Goal: Transaction & Acquisition: Purchase product/service

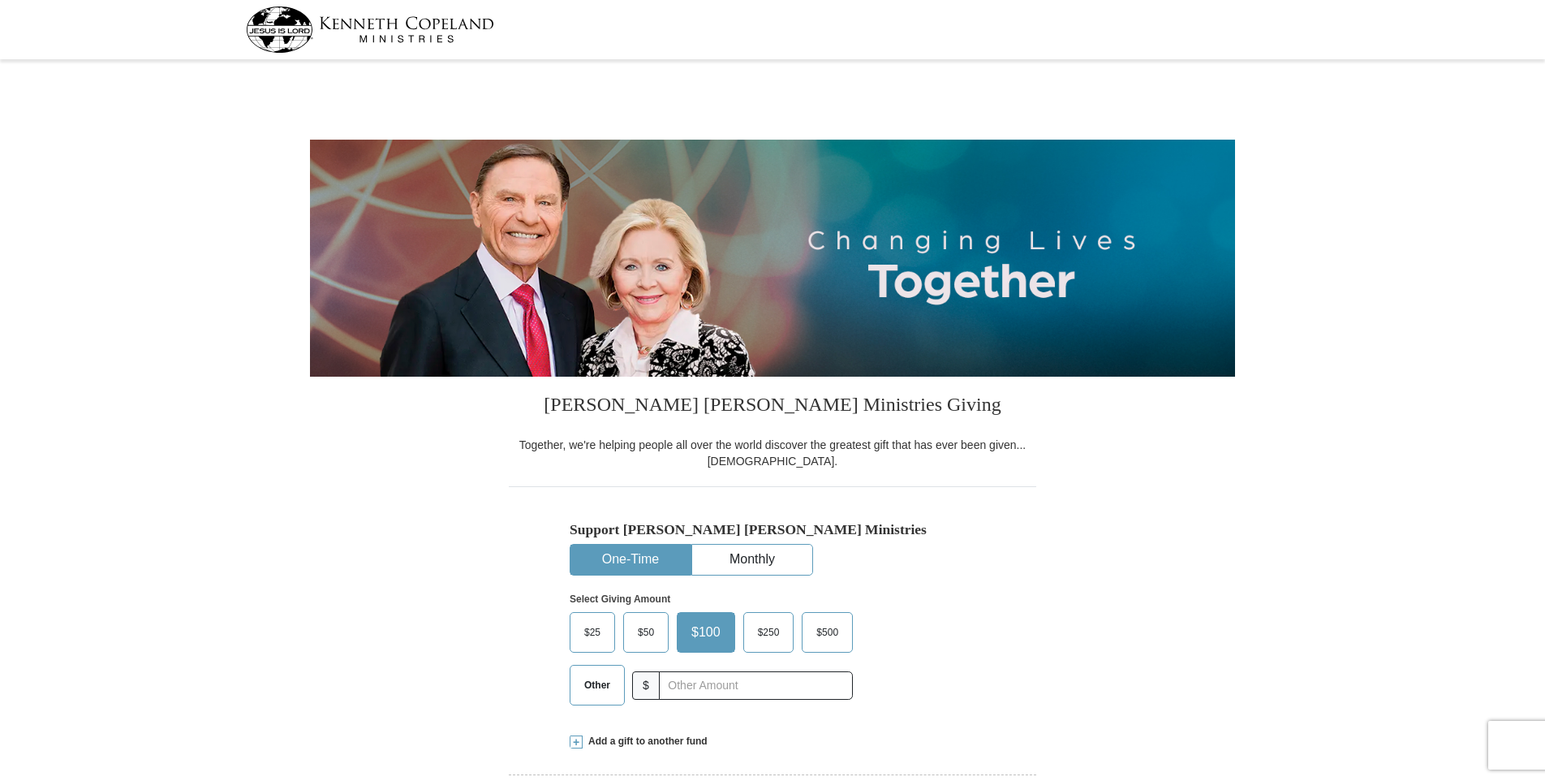
select select "[GEOGRAPHIC_DATA]"
click at [593, 689] on span "Other" at bounding box center [597, 685] width 42 height 24
click at [0, 0] on input "Other" at bounding box center [0, 0] width 0 height 0
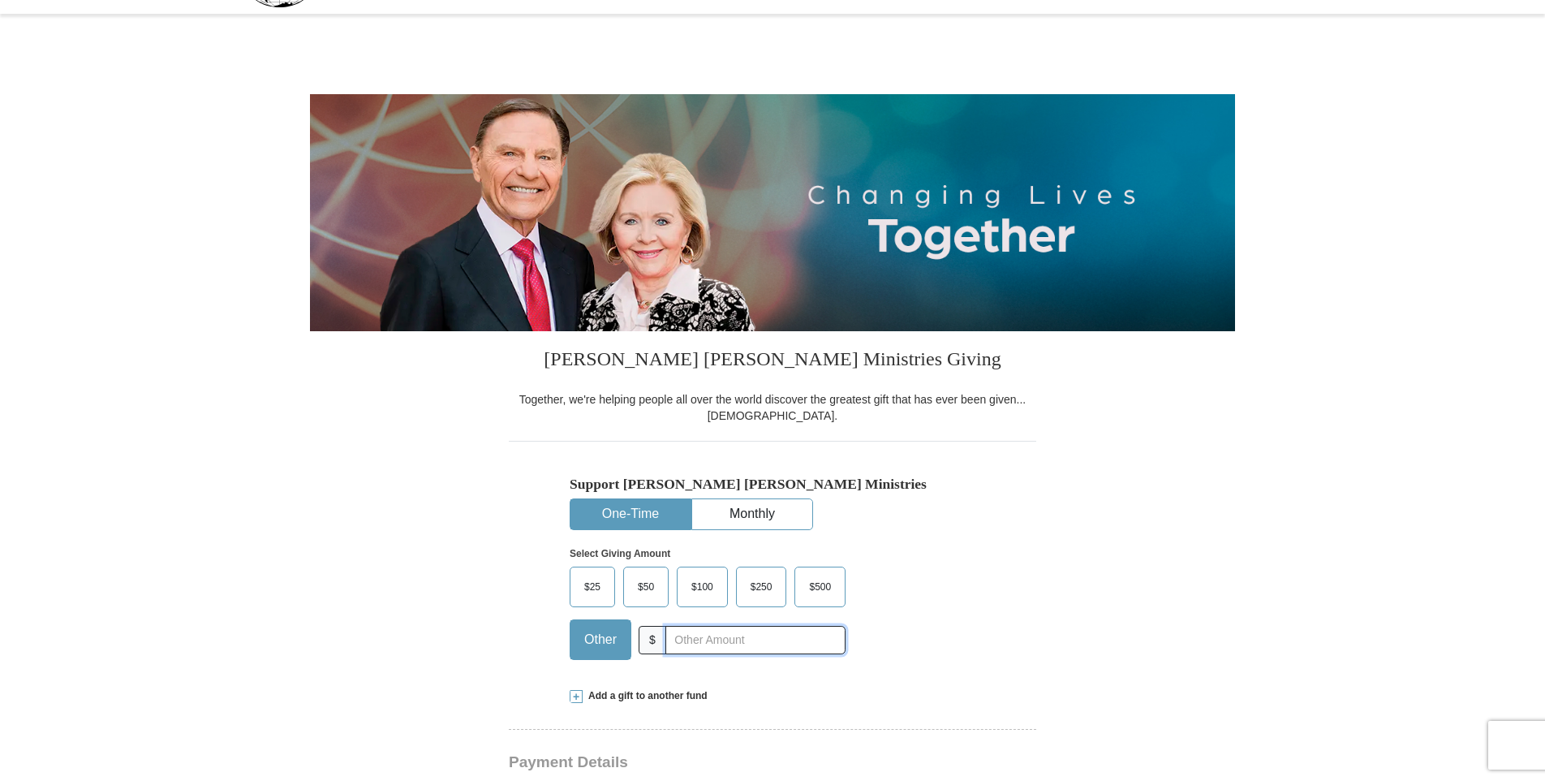
scroll to position [81, 0]
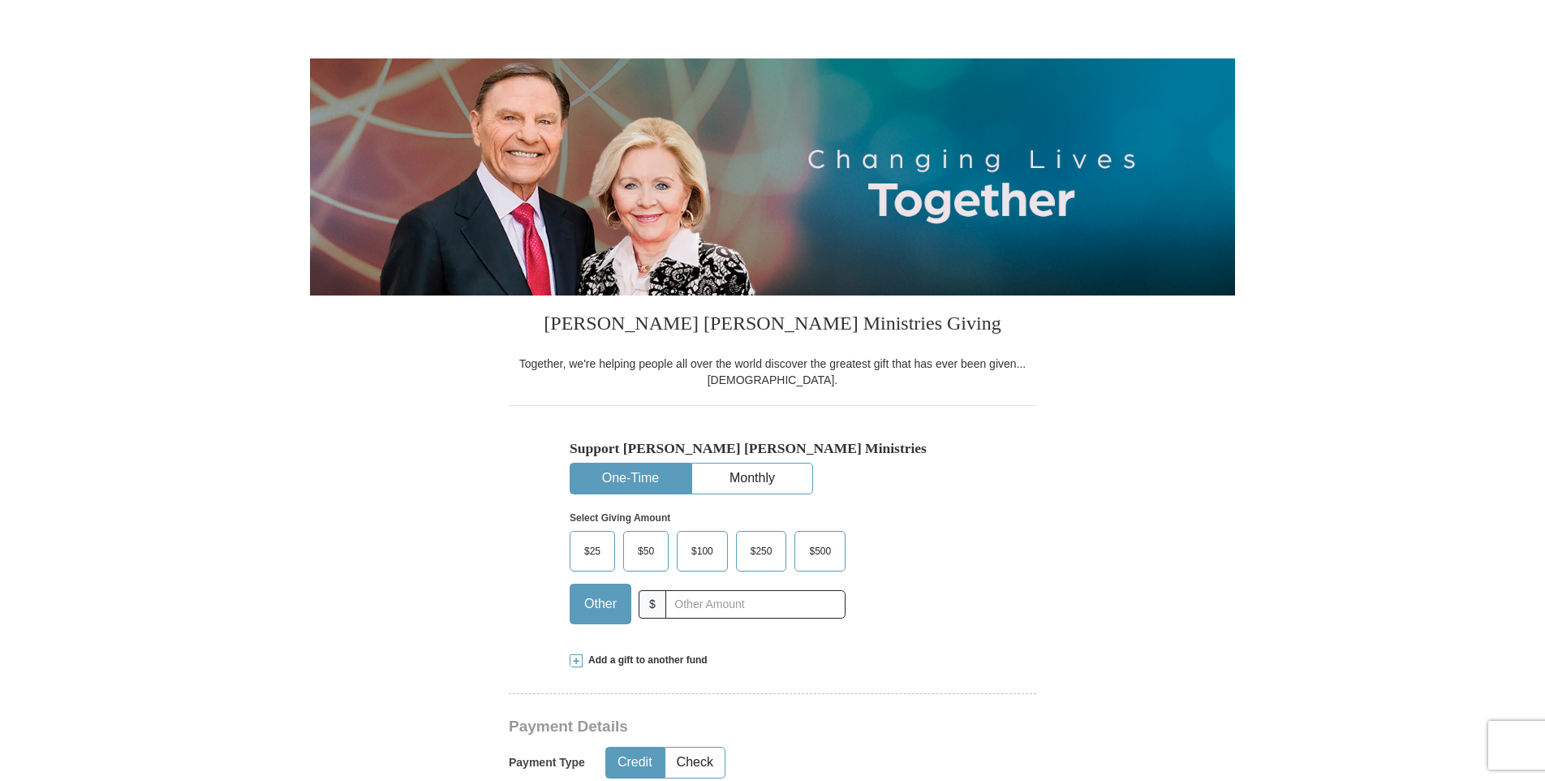
click at [580, 662] on span at bounding box center [576, 660] width 13 height 13
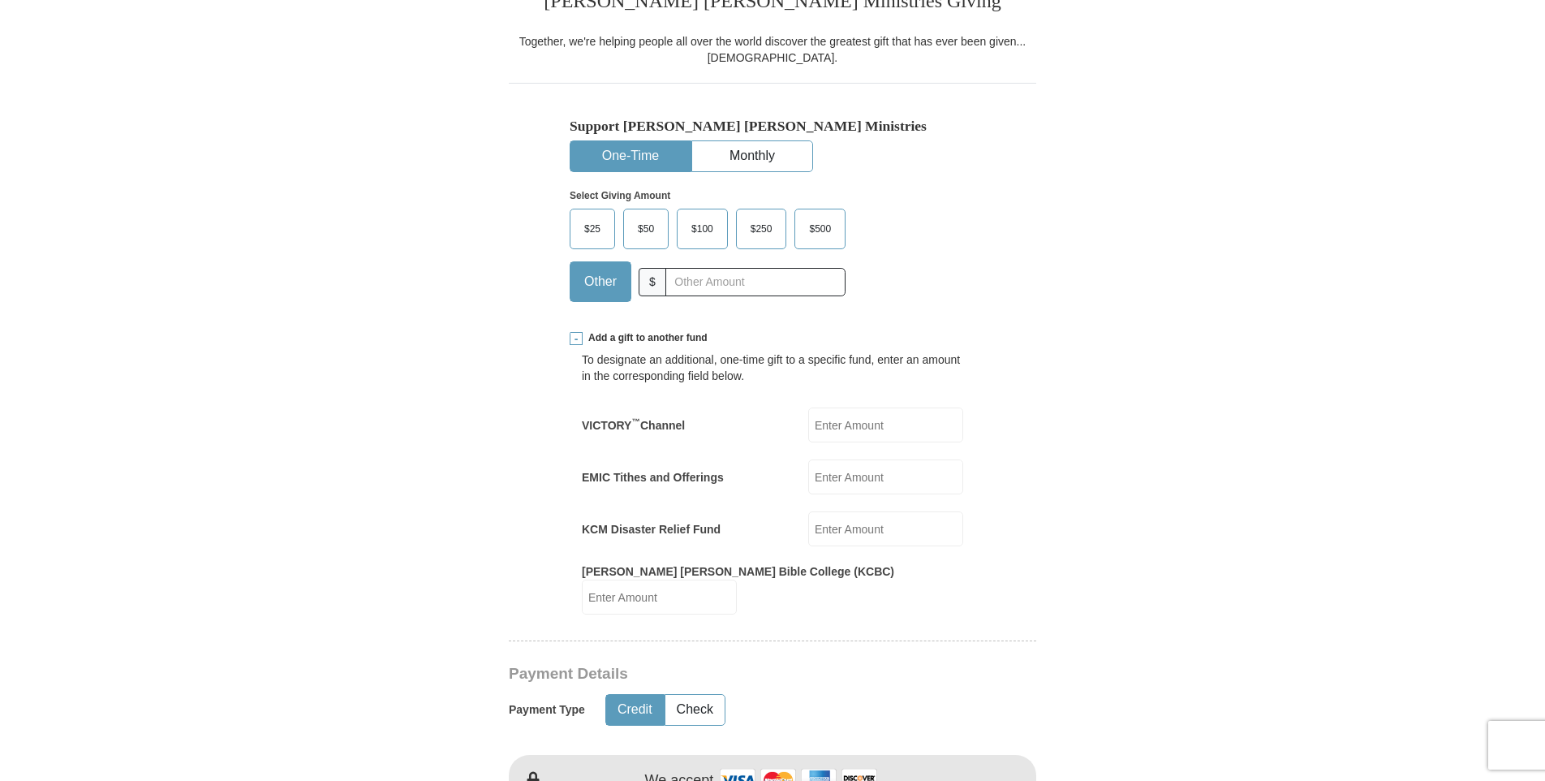
scroll to position [406, 0]
click at [856, 478] on input "EMIC Tithes and Offerings" at bounding box center [885, 474] width 155 height 35
type input "101."
click at [703, 693] on button "Check" at bounding box center [695, 707] width 59 height 30
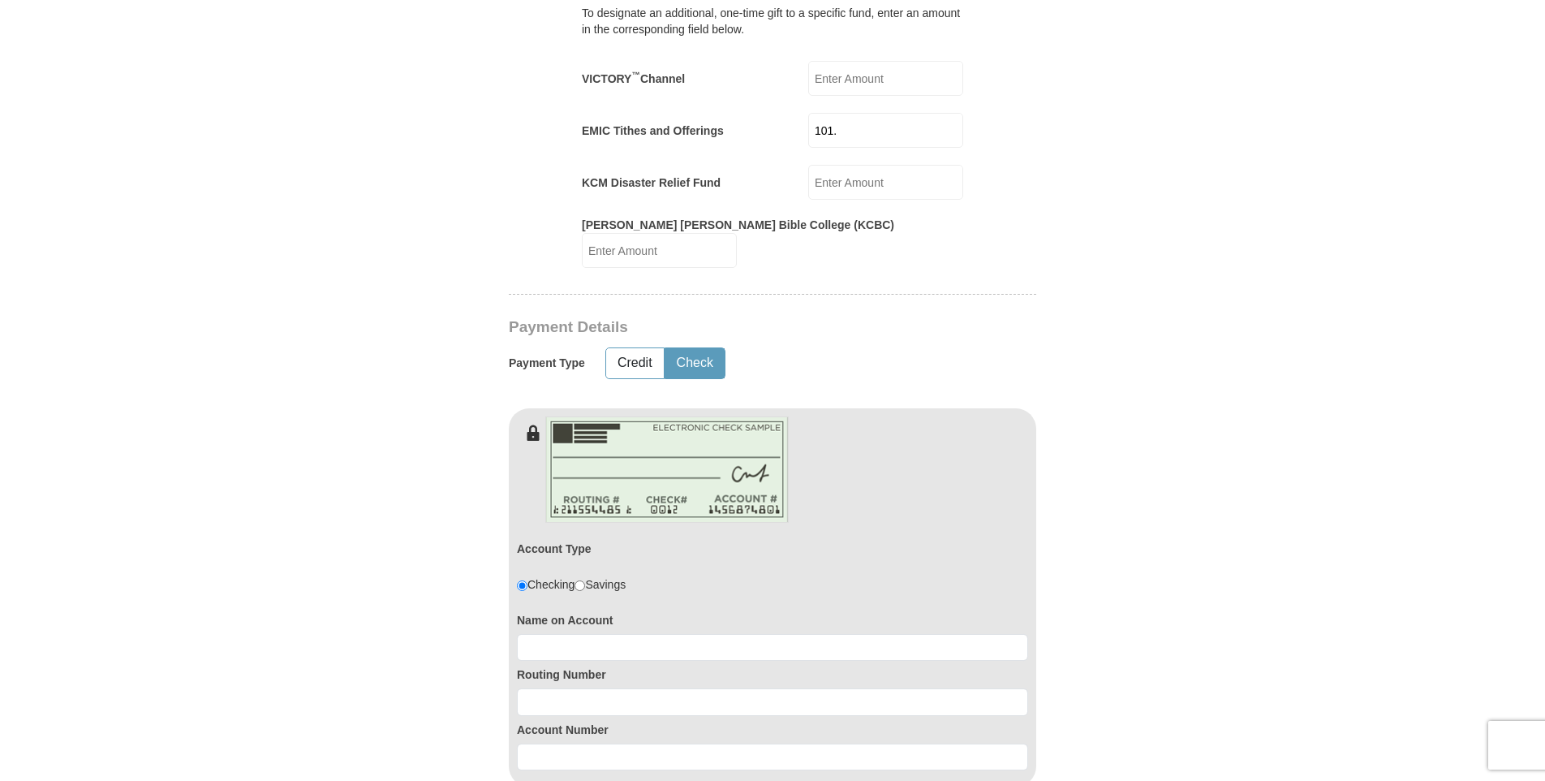
scroll to position [812, 0]
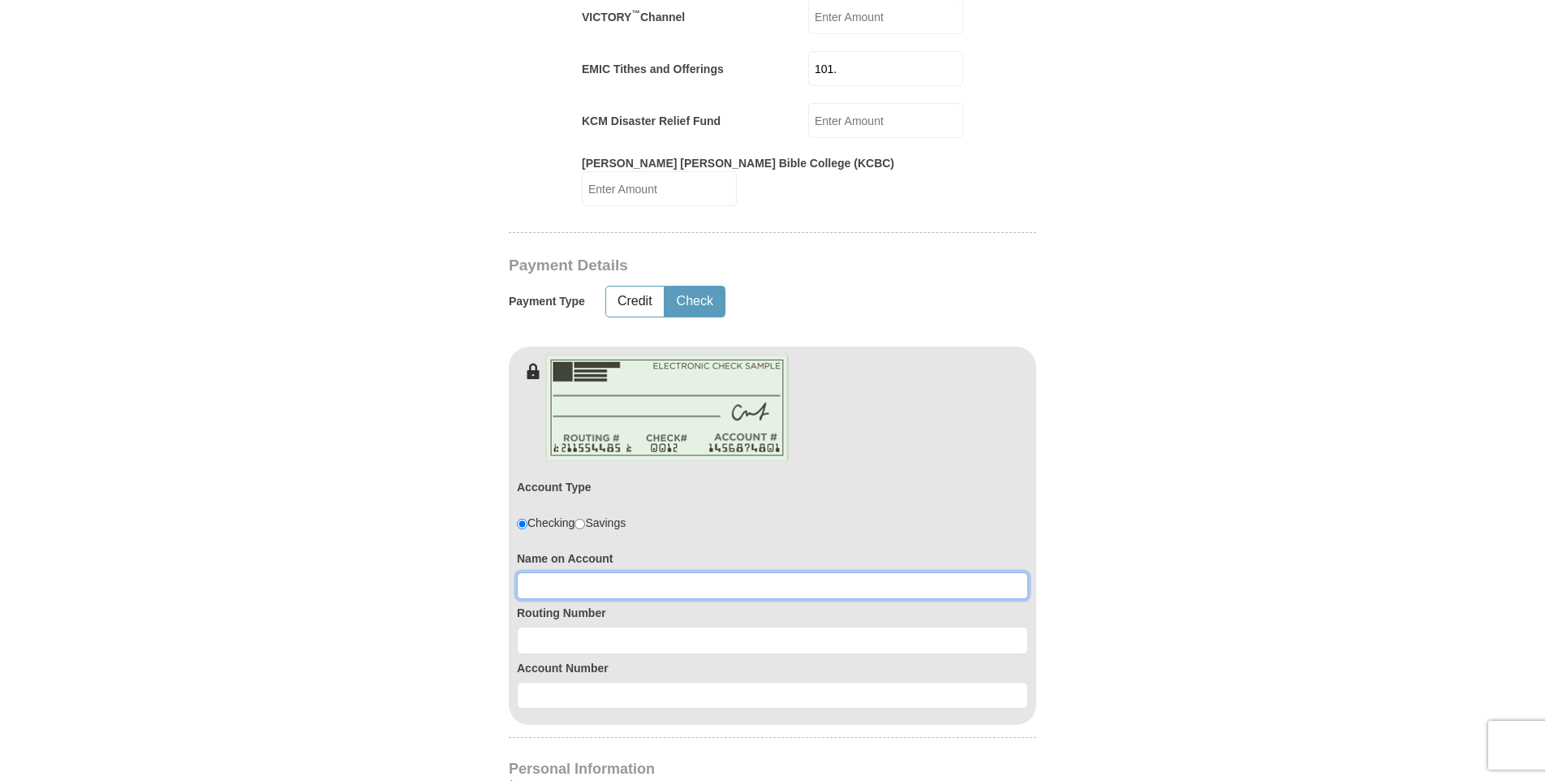
click at [824, 572] on input at bounding box center [772, 586] width 511 height 28
type input "[PERSON_NAME]"
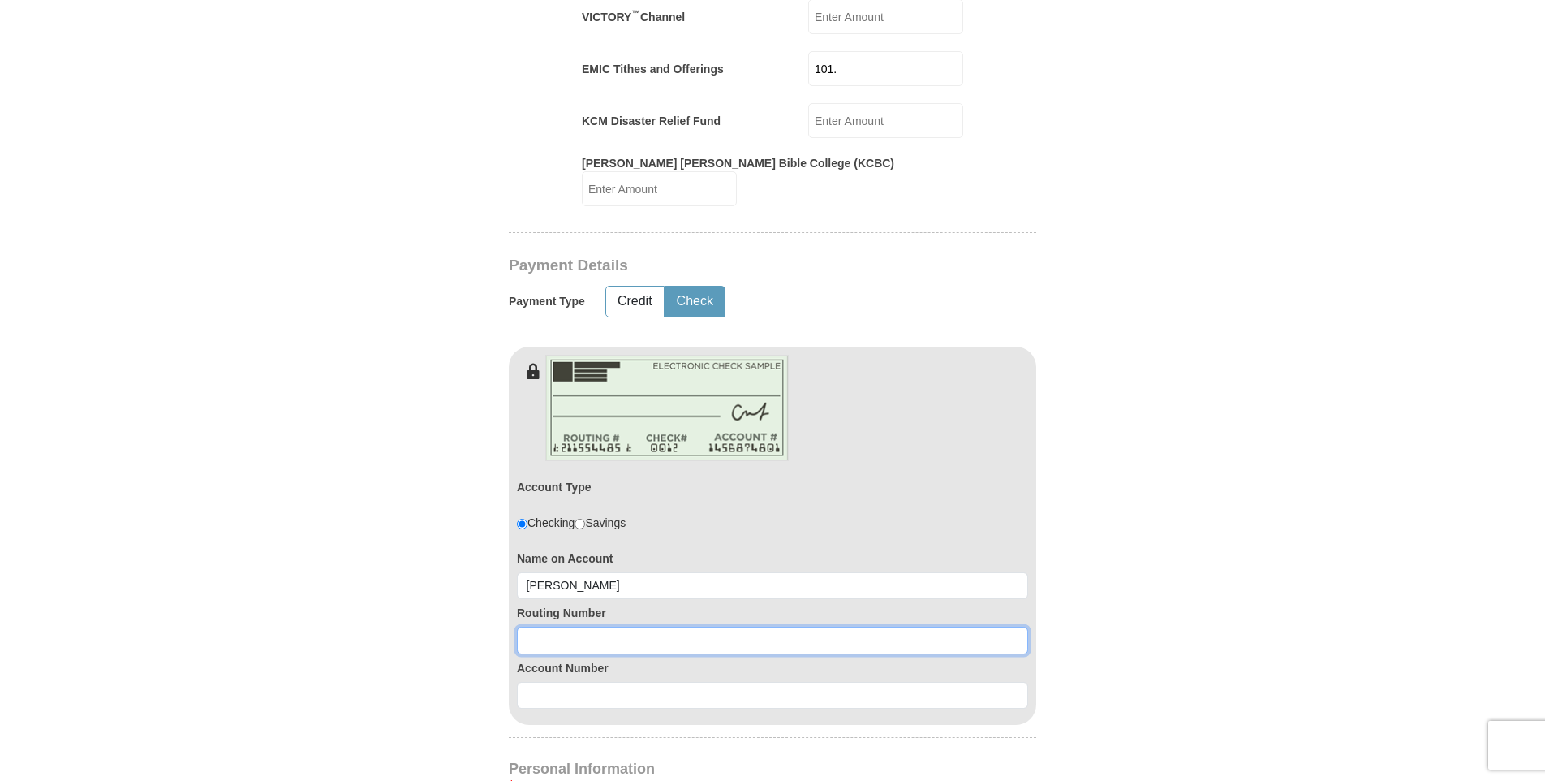
click at [791, 627] on input at bounding box center [772, 641] width 511 height 28
type input "111000025"
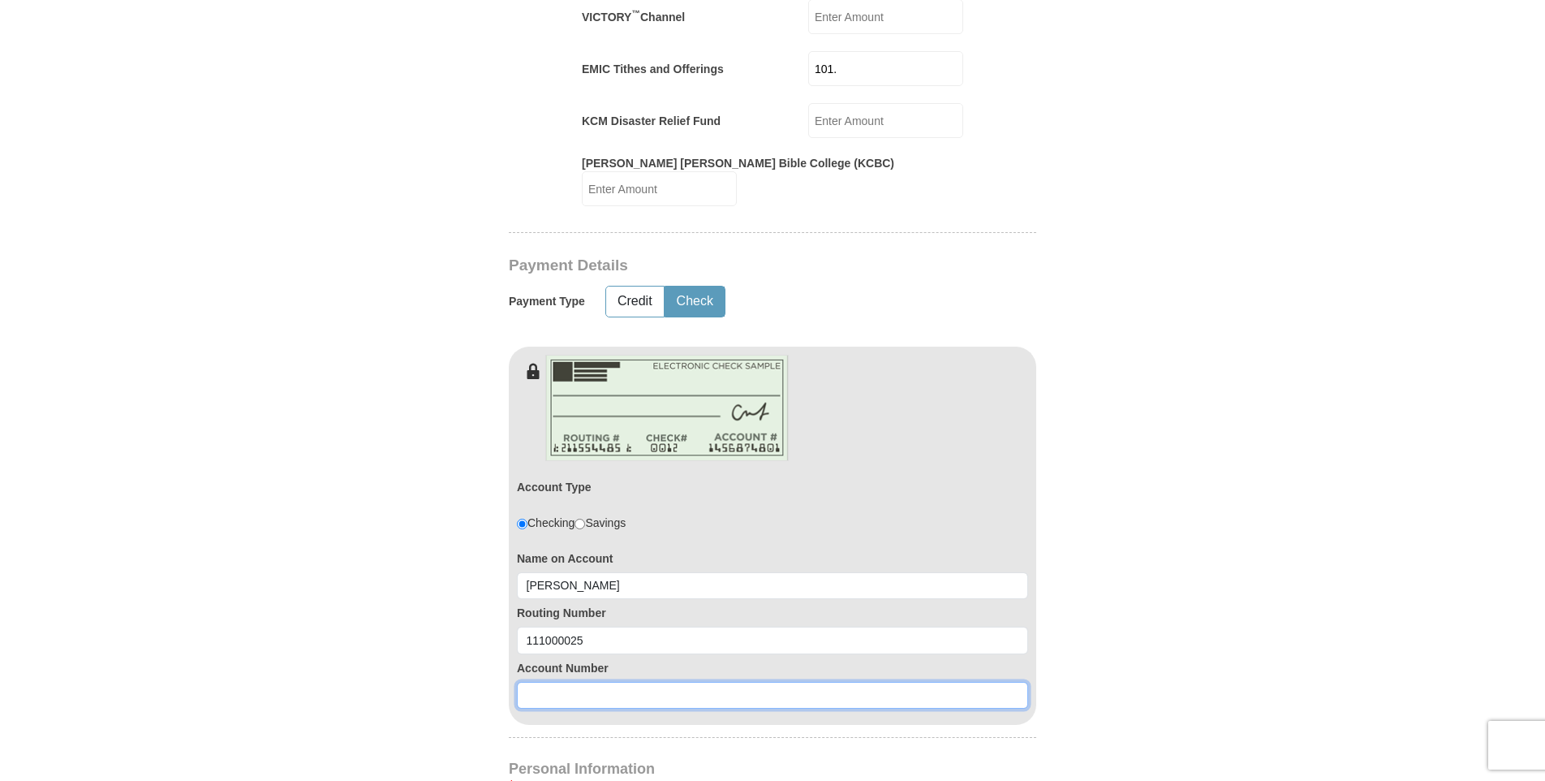
click at [780, 682] on input at bounding box center [772, 696] width 511 height 28
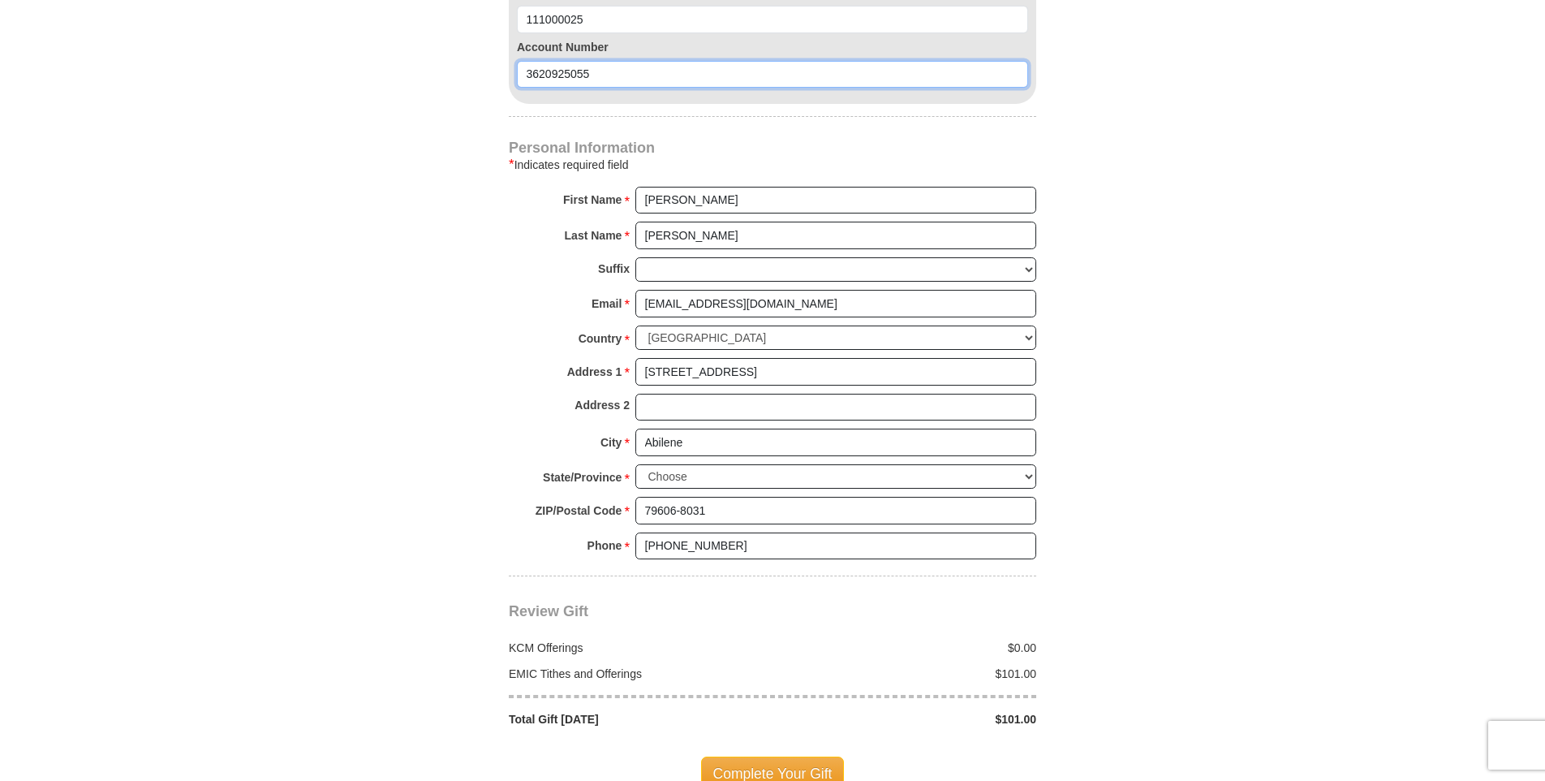
scroll to position [1461, 0]
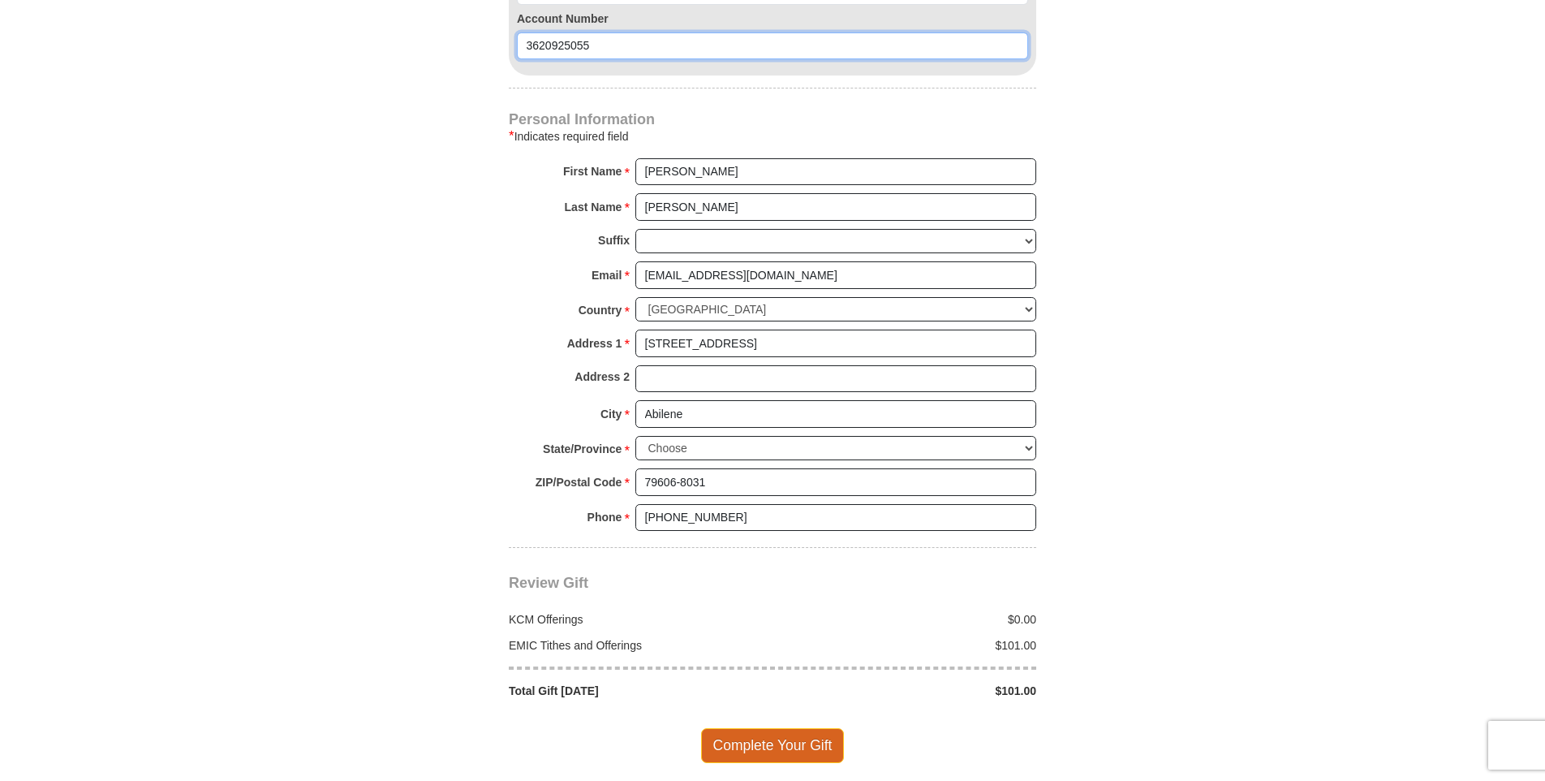
type input "3620925055"
click at [773, 728] on span "Complete Your Gift" at bounding box center [773, 745] width 144 height 34
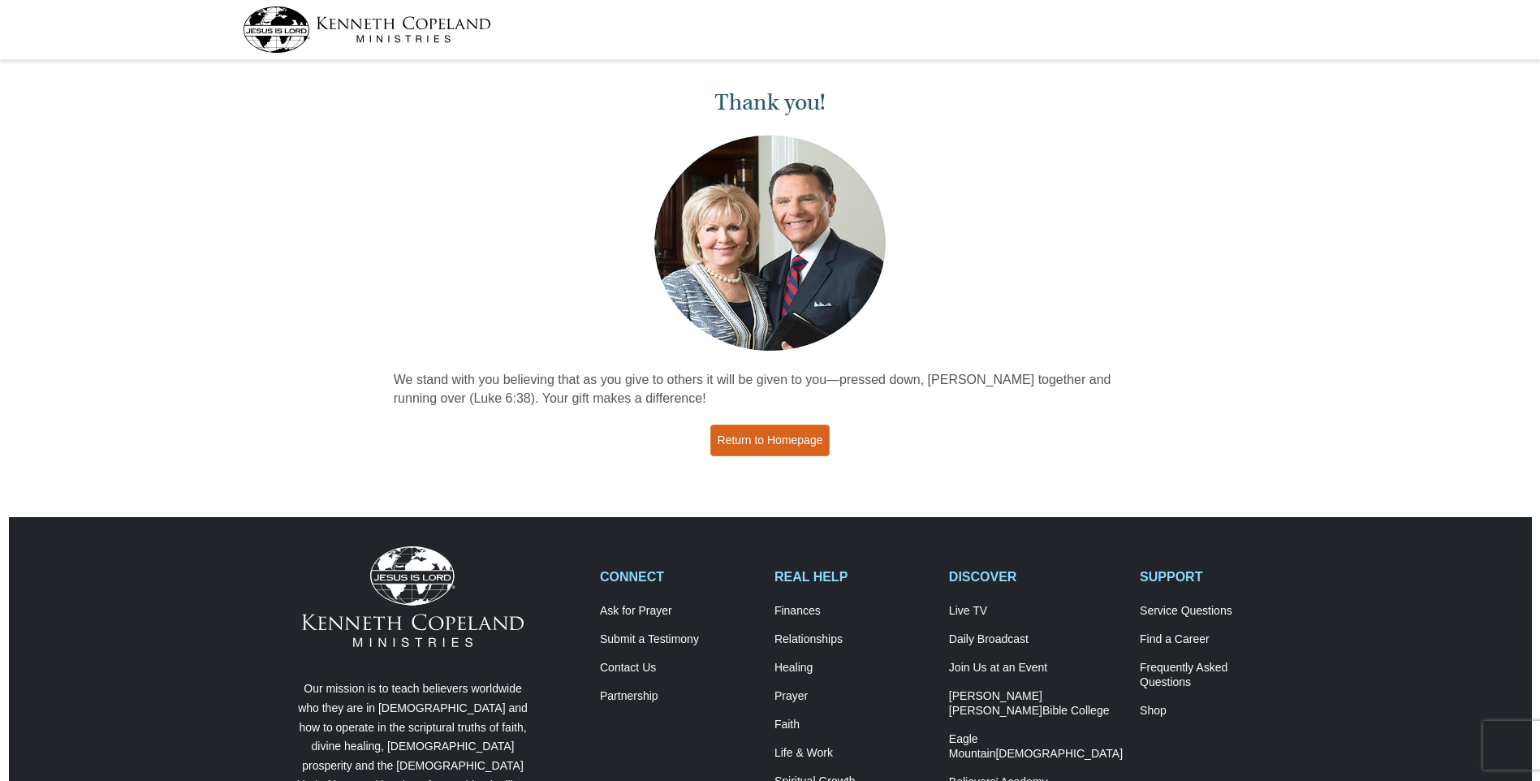
click at [766, 436] on link "Return to Homepage" at bounding box center [770, 441] width 120 height 32
